Goal: Task Accomplishment & Management: Complete application form

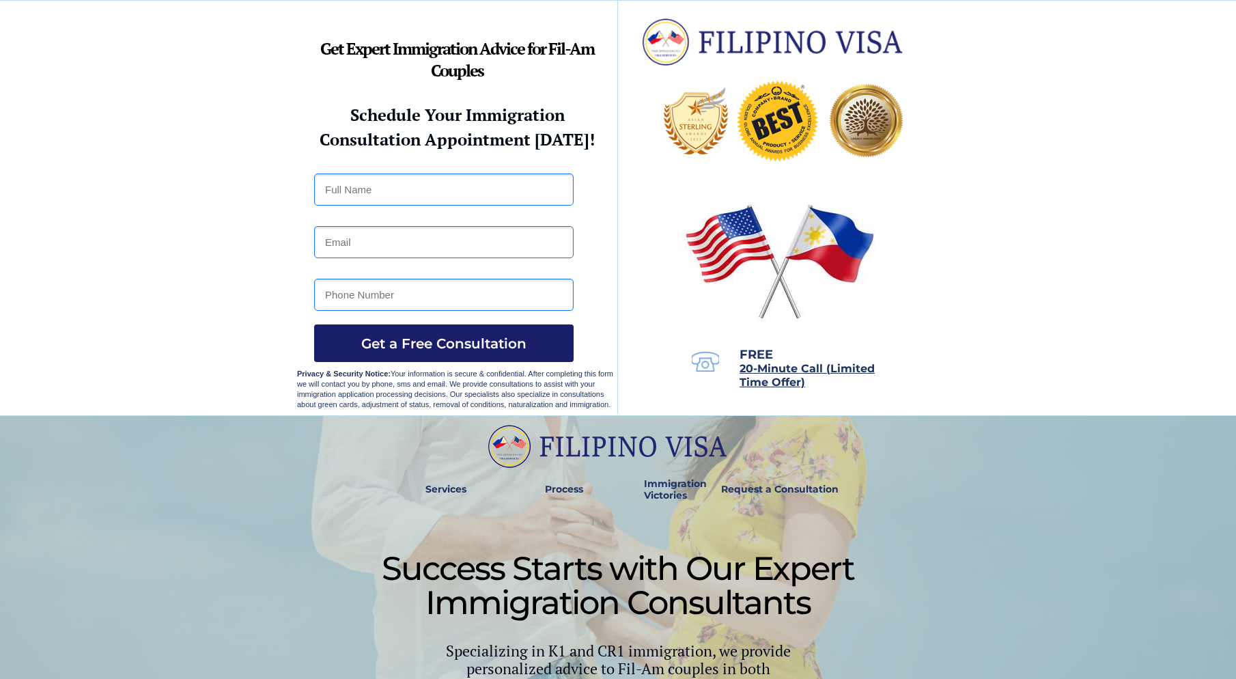
click at [439, 338] on span "Get a Free Consultation" at bounding box center [444, 343] width 260 height 16
